Goal: Task Accomplishment & Management: Manage account settings

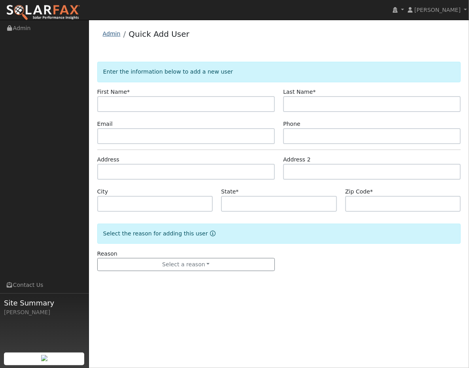
click at [109, 32] on link "Admin" at bounding box center [112, 33] width 18 height 6
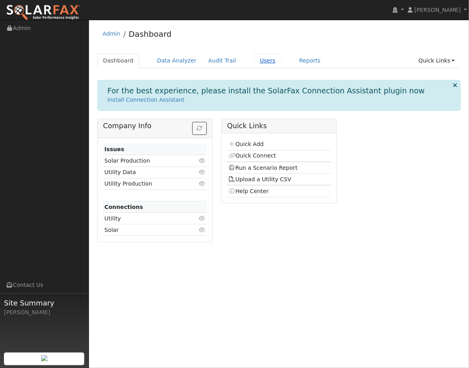
click at [257, 57] on link "Users" at bounding box center [268, 60] width 28 height 15
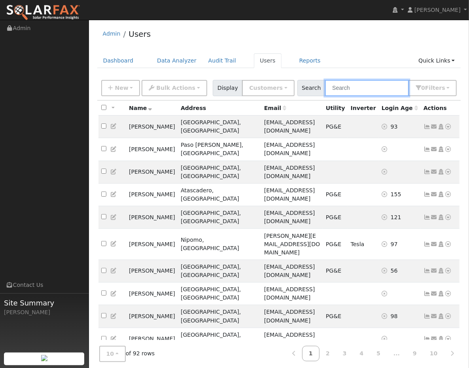
click at [360, 91] on input "text" at bounding box center [367, 88] width 84 height 16
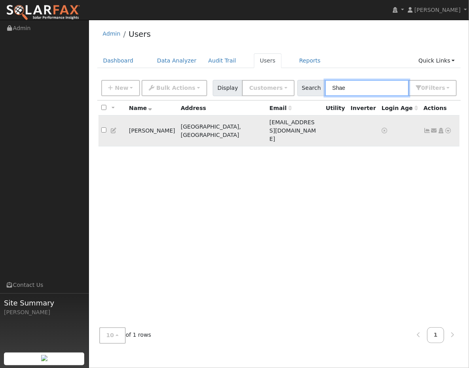
type input "Shae"
click at [448, 128] on icon at bounding box center [448, 131] width 7 height 6
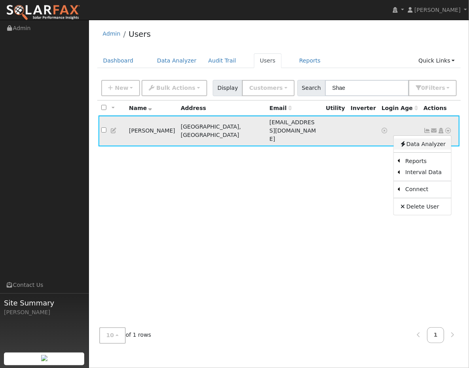
click at [437, 138] on link "Data Analyzer" at bounding box center [422, 143] width 57 height 11
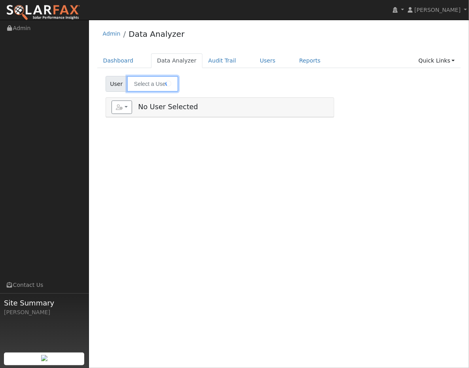
type input "[PERSON_NAME]"
